Goal: Task Accomplishment & Management: Manage account settings

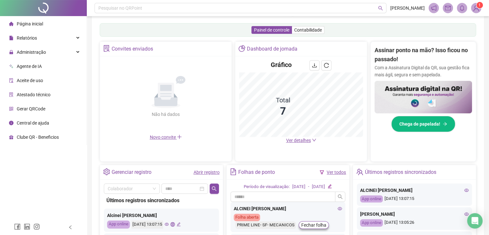
scroll to position [129, 0]
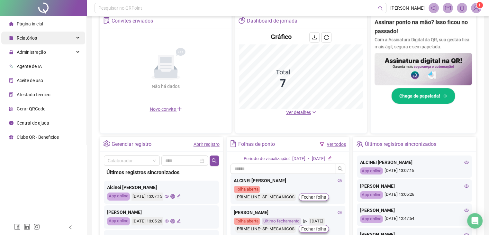
click at [35, 39] on span "Relatórios" at bounding box center [27, 37] width 20 height 5
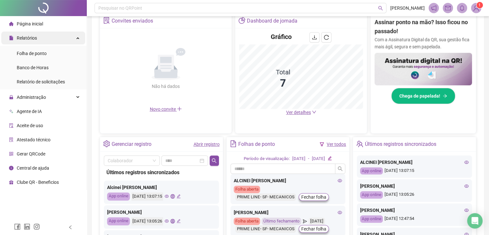
click at [34, 42] on span "Relatórios" at bounding box center [23, 38] width 28 height 13
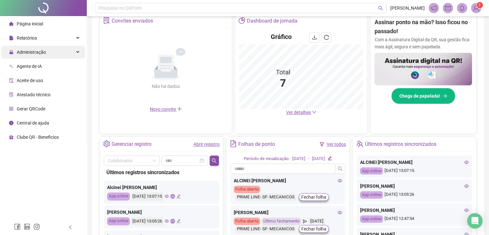
click at [38, 54] on span "Administração" at bounding box center [31, 52] width 29 height 5
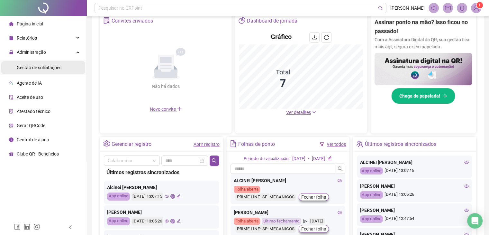
click at [39, 71] on div "Gestão de solicitações" at bounding box center [39, 67] width 45 height 13
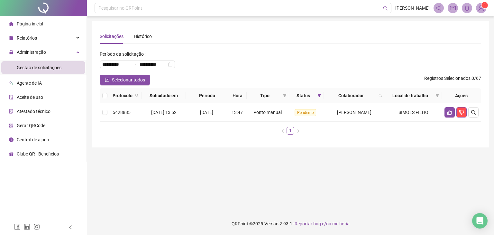
click at [38, 27] on div "Página inicial" at bounding box center [26, 23] width 34 height 13
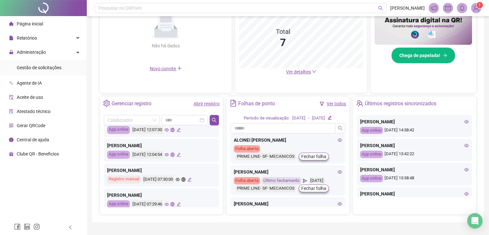
scroll to position [225, 0]
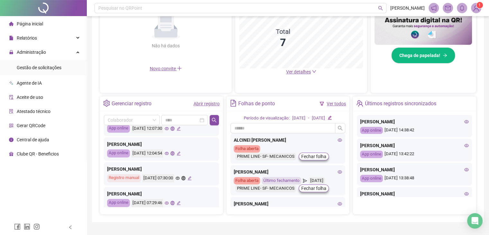
click at [46, 23] on li "Página inicial" at bounding box center [43, 23] width 84 height 13
click at [33, 51] on span "Administração" at bounding box center [31, 52] width 29 height 5
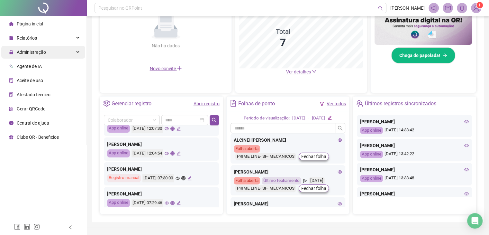
click at [35, 52] on span "Administração" at bounding box center [31, 52] width 29 height 5
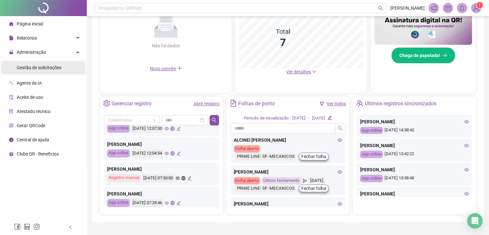
click at [36, 69] on span "Gestão de solicitações" at bounding box center [39, 67] width 45 height 5
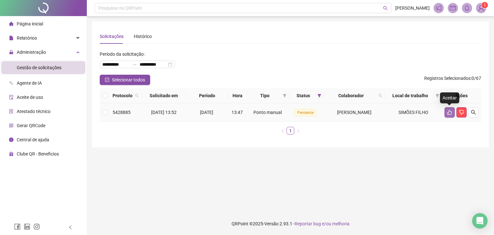
click at [450, 112] on icon "like" at bounding box center [449, 112] width 5 height 5
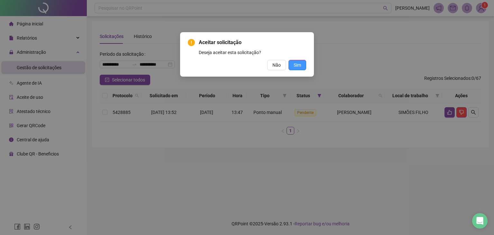
click at [297, 65] on span "Sim" at bounding box center [297, 64] width 7 height 7
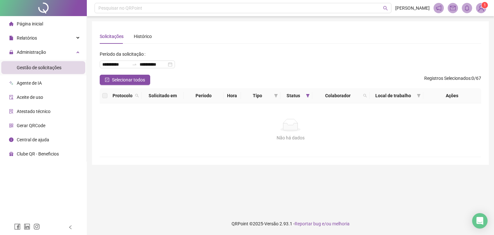
click at [31, 29] on div "Página inicial" at bounding box center [26, 23] width 34 height 13
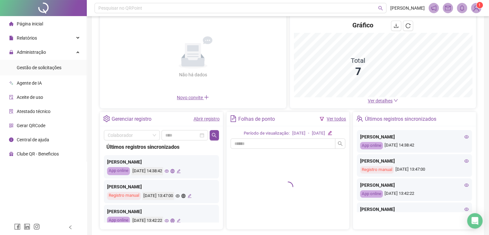
scroll to position [75, 0]
